Goal: Navigation & Orientation: Find specific page/section

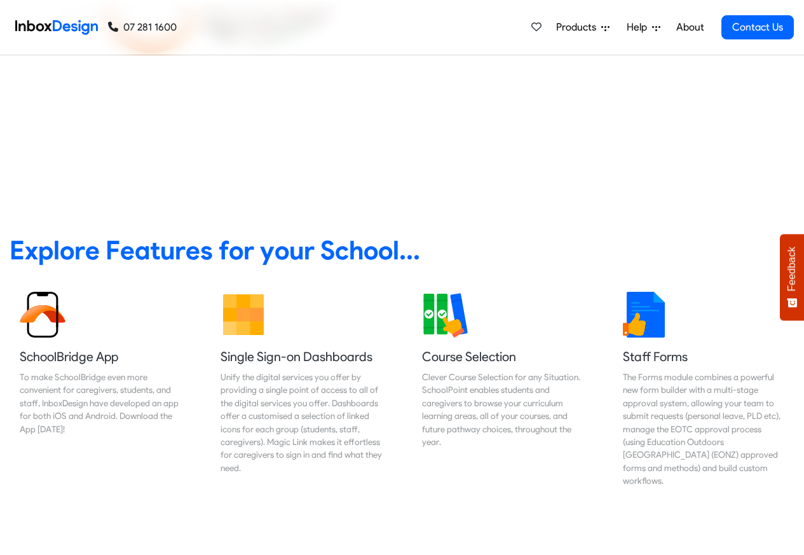
scroll to position [381, 0]
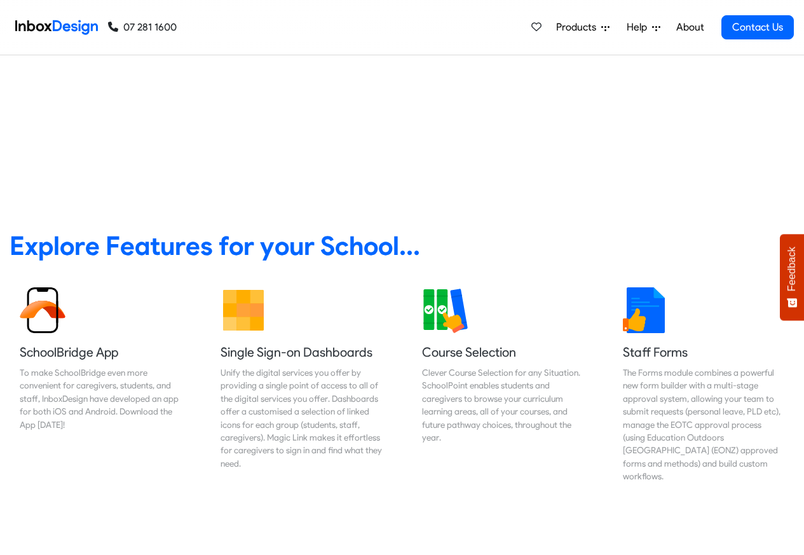
click at [567, 28] on span "Products" at bounding box center [578, 27] width 45 height 15
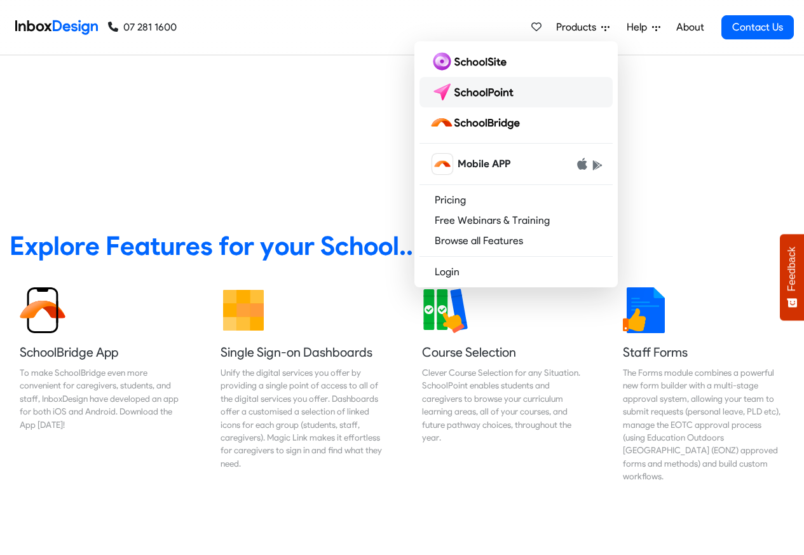
click at [485, 99] on img at bounding box center [475, 92] width 90 height 20
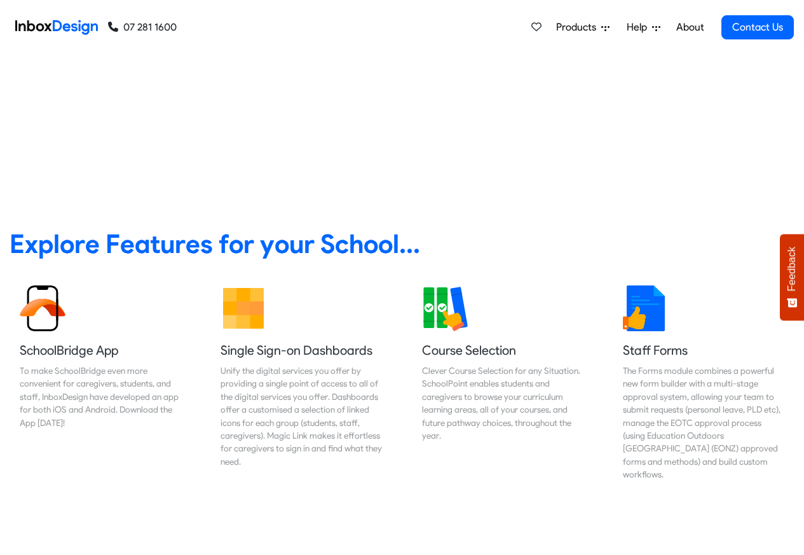
scroll to position [383, 0]
click at [569, 29] on span "Products" at bounding box center [578, 27] width 45 height 15
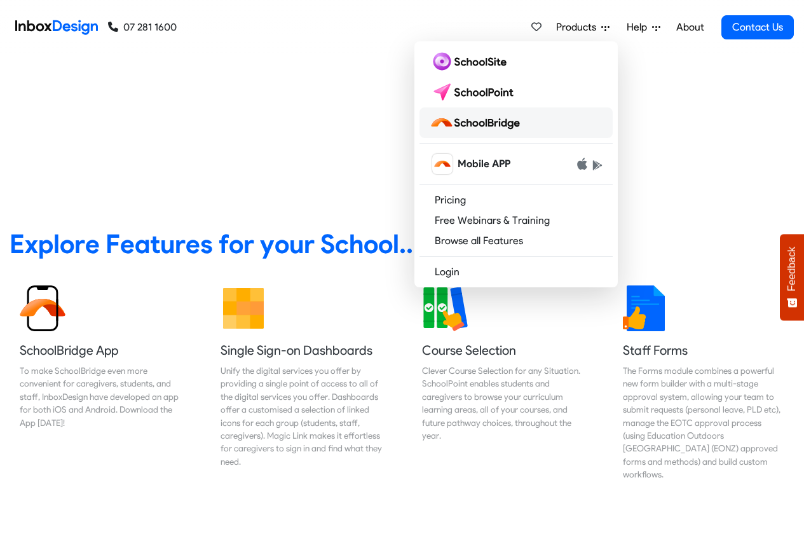
click at [488, 123] on img at bounding box center [477, 122] width 95 height 20
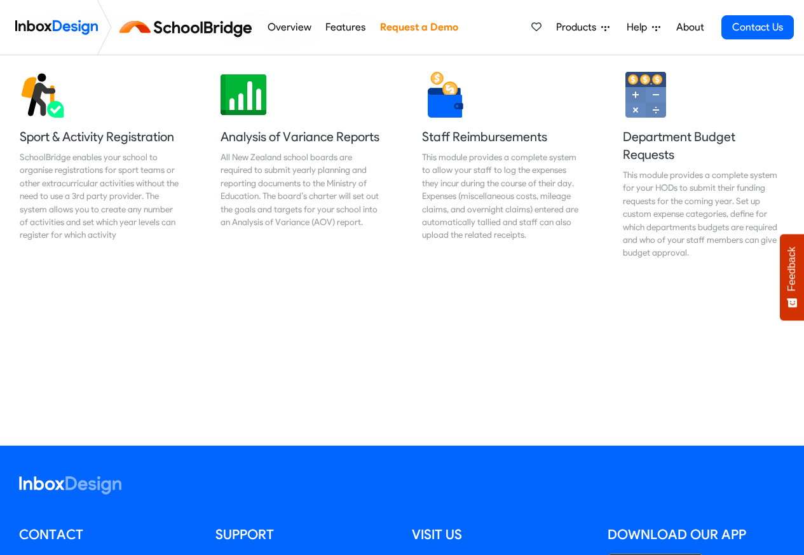
scroll to position [1067, 0]
